Goal: Check status

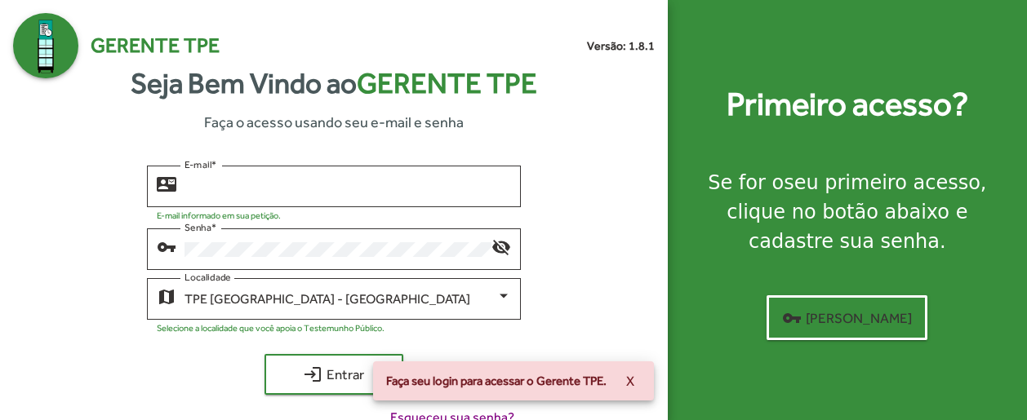
type input "**********"
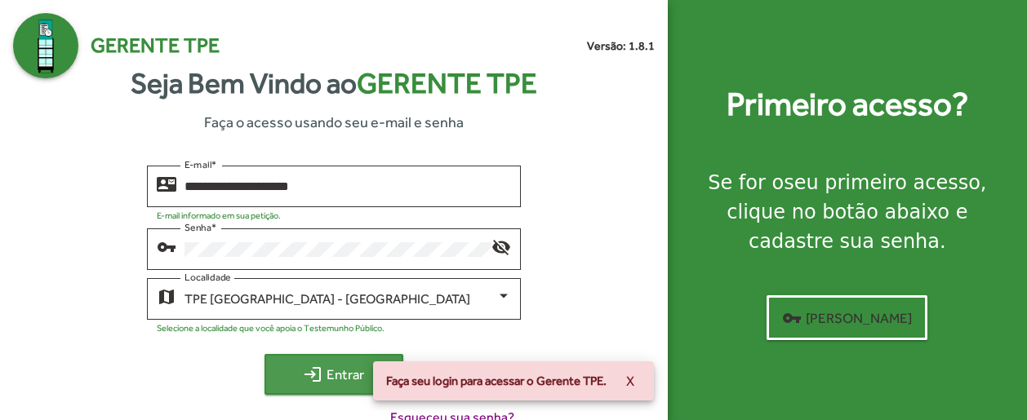
click at [331, 378] on span "login Entrar" at bounding box center [333, 374] width 109 height 29
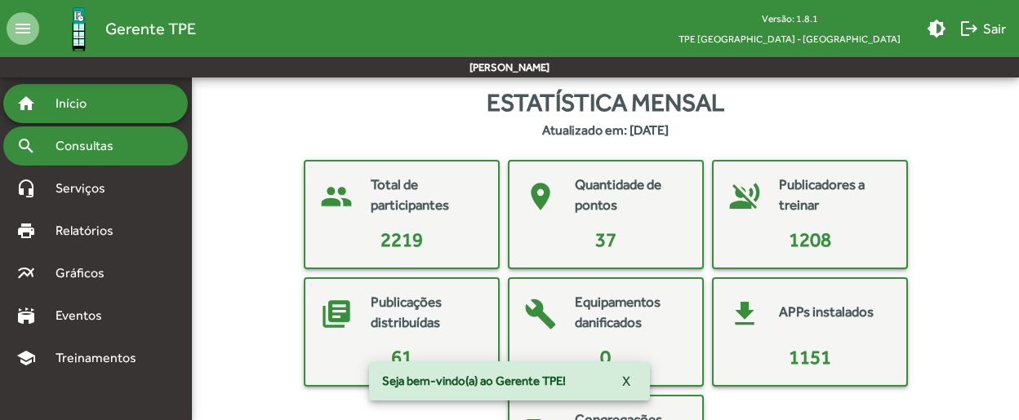
click at [59, 149] on span "Consultas" at bounding box center [90, 146] width 89 height 20
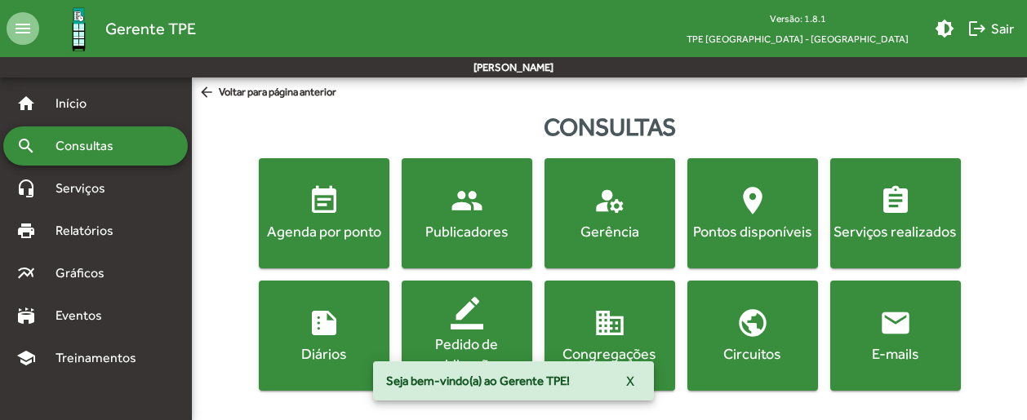
click at [280, 221] on div "Agenda por ponto" at bounding box center [324, 231] width 124 height 20
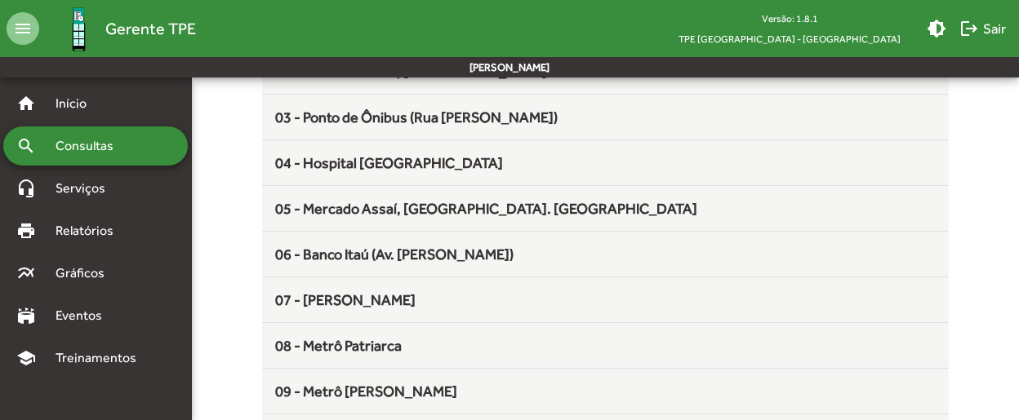
scroll to position [327, 0]
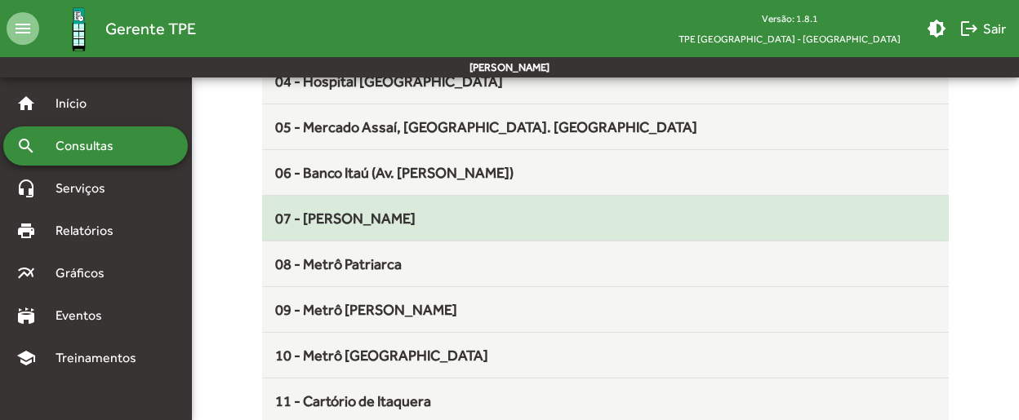
click at [359, 218] on span "07 - [PERSON_NAME]" at bounding box center [345, 218] width 140 height 17
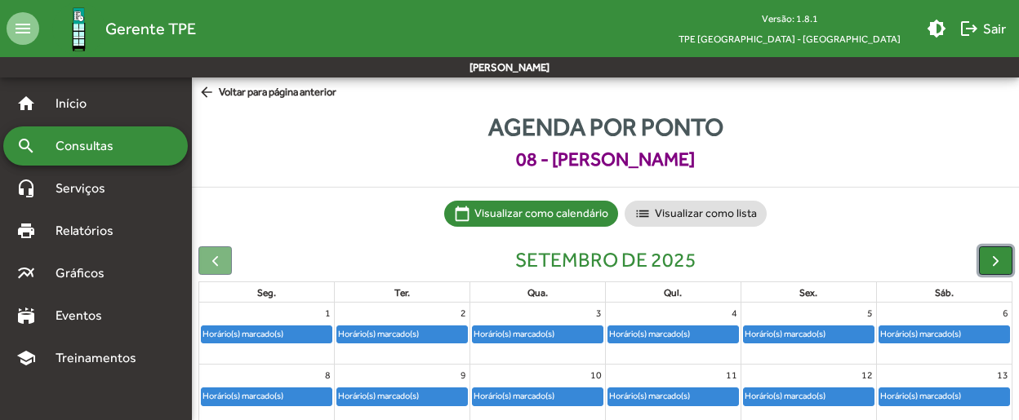
click at [1001, 264] on span "button" at bounding box center [995, 260] width 17 height 17
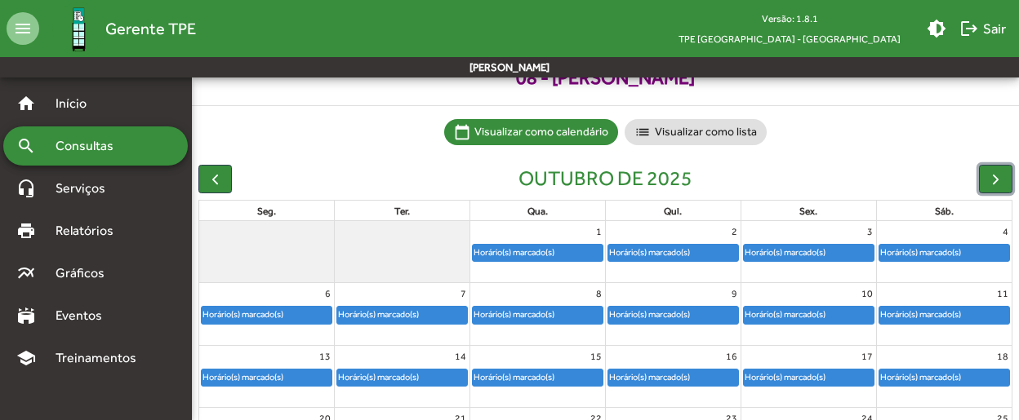
scroll to position [163, 0]
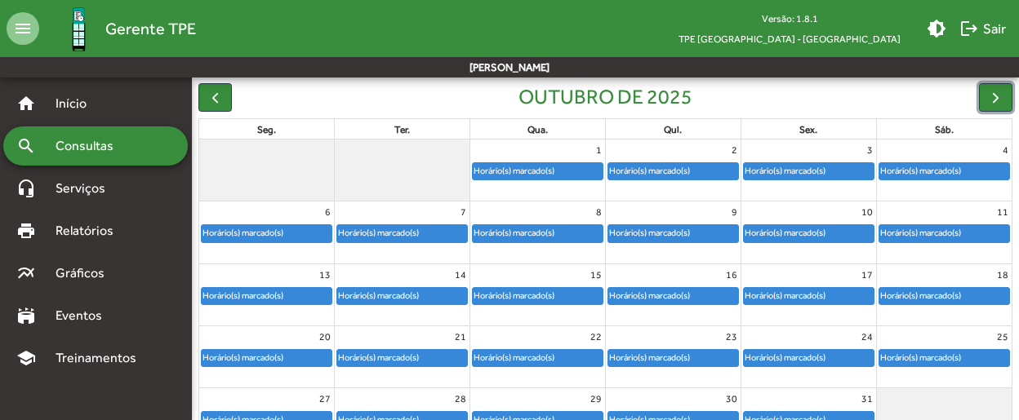
click at [559, 171] on div "Horário(s) marcado(s)" at bounding box center [538, 171] width 130 height 16
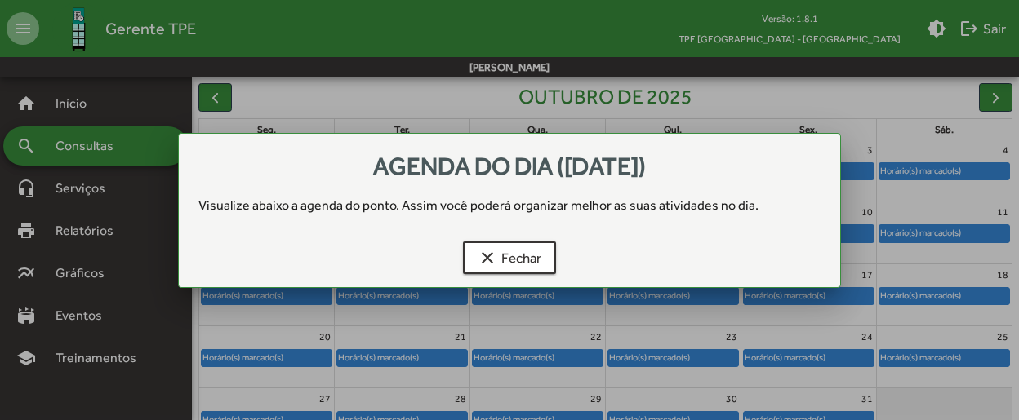
scroll to position [0, 0]
